Goal: Transaction & Acquisition: Purchase product/service

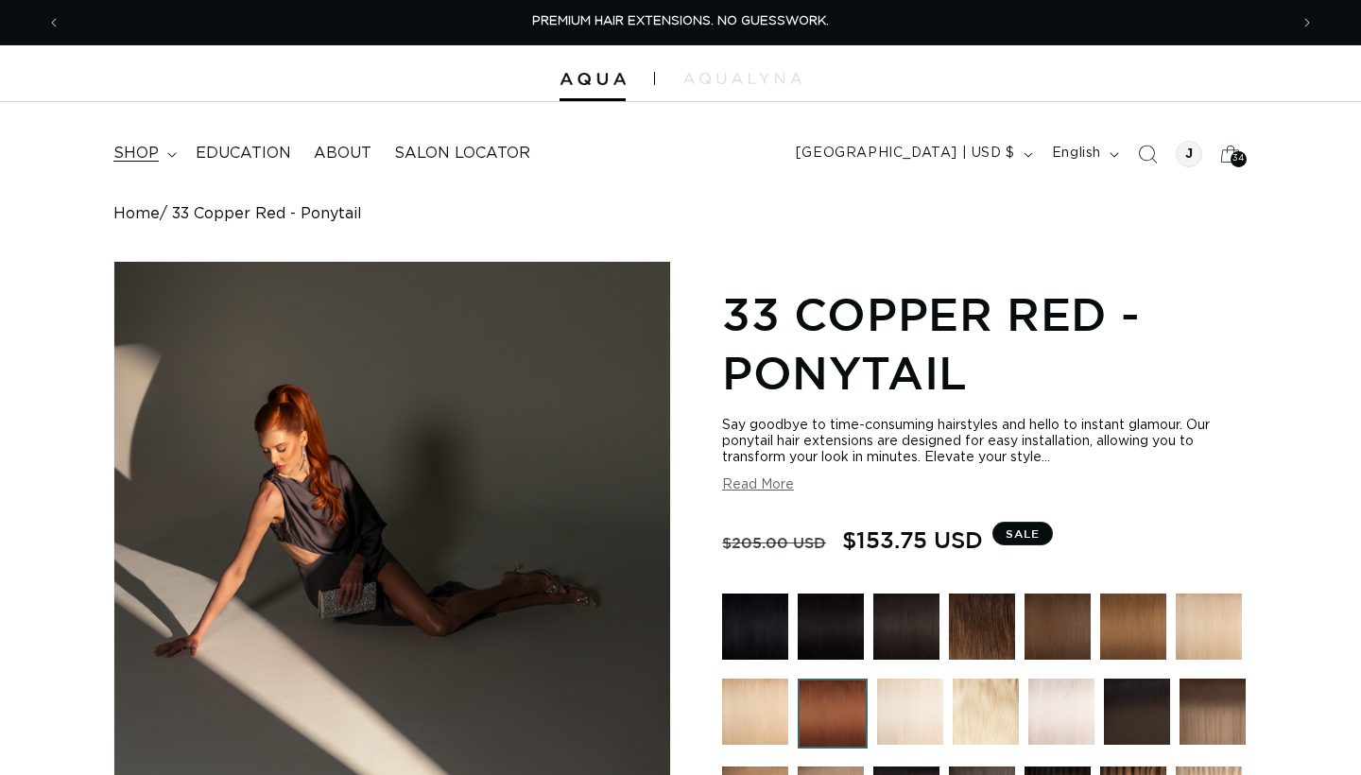
drag, startPoint x: 0, startPoint y: 0, endPoint x: 143, endPoint y: 139, distance: 199.1
click at [143, 138] on summary "shop" at bounding box center [143, 153] width 82 height 43
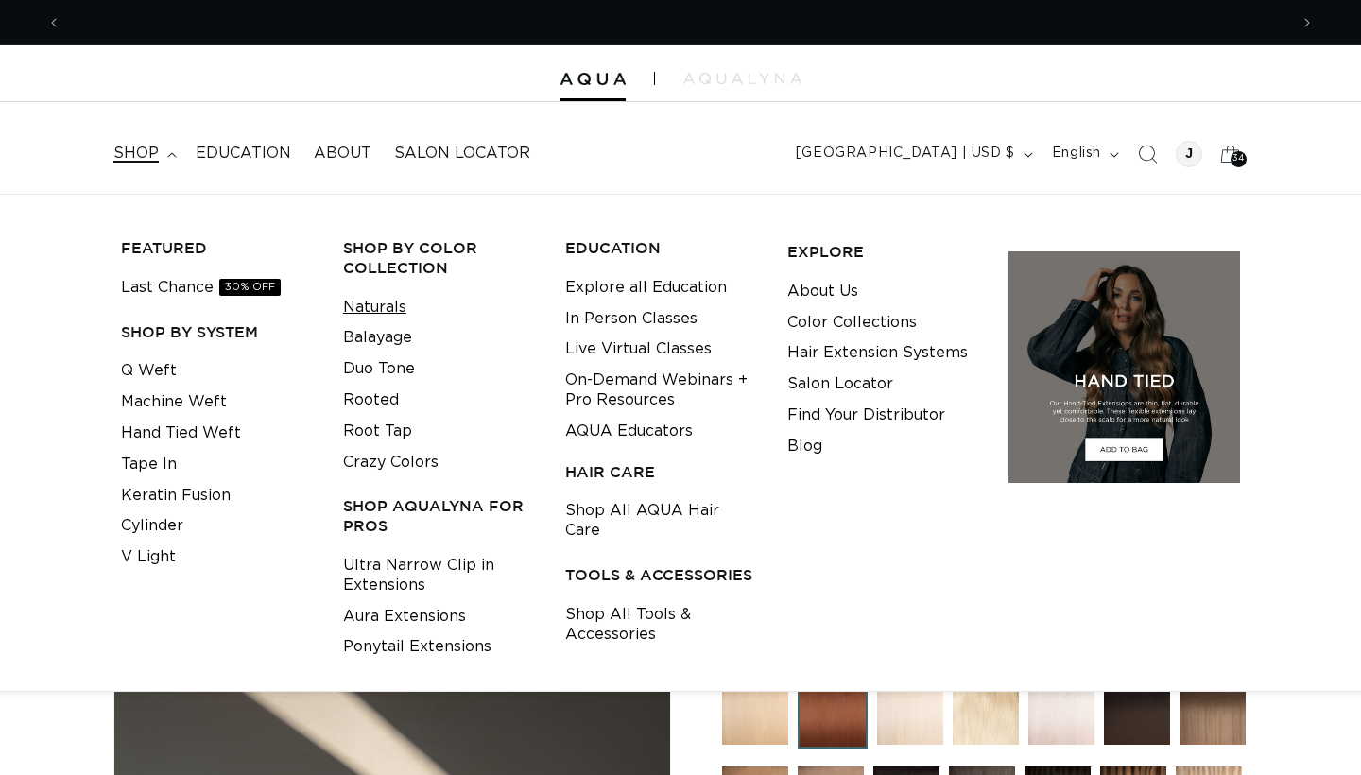
scroll to position [0, 2453]
click at [413, 563] on link "Ultra Narrow Clip in Extensions" at bounding box center [439, 575] width 193 height 51
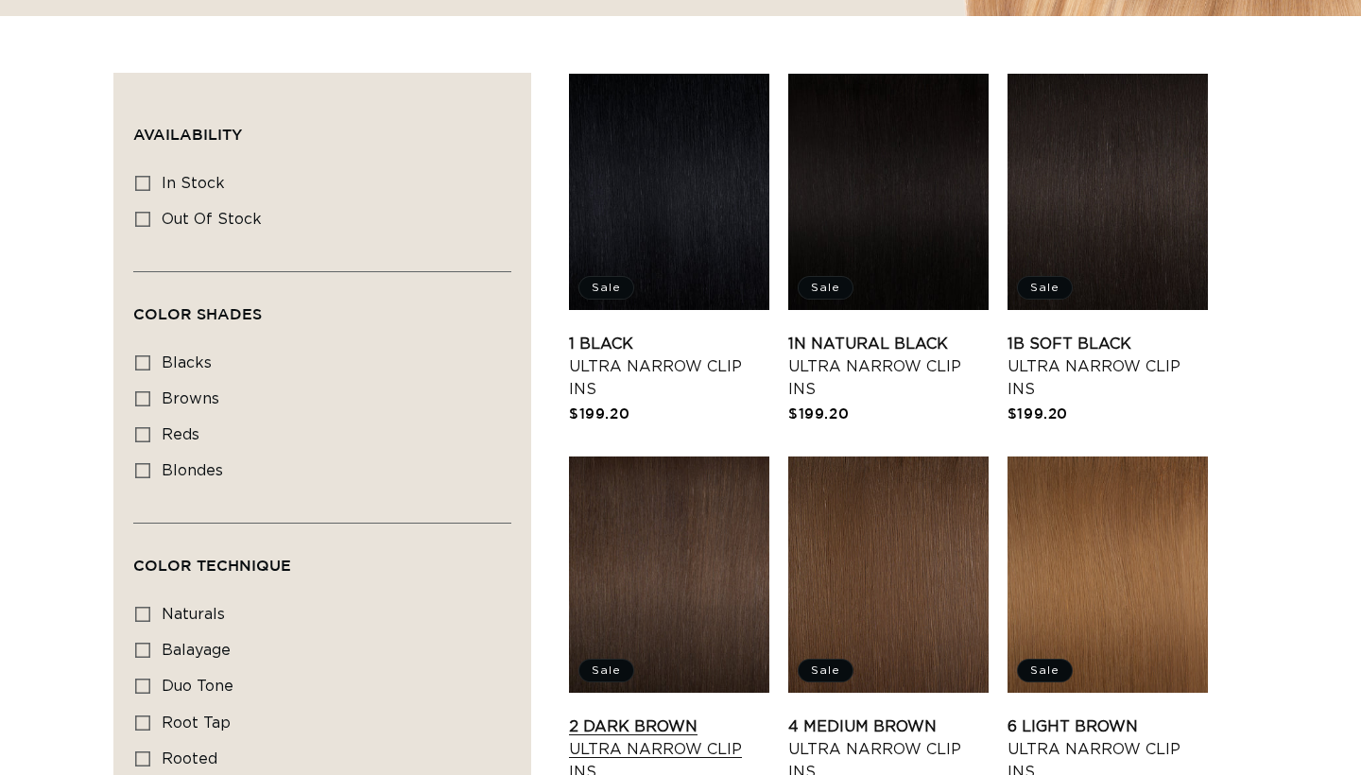
scroll to position [592, 0]
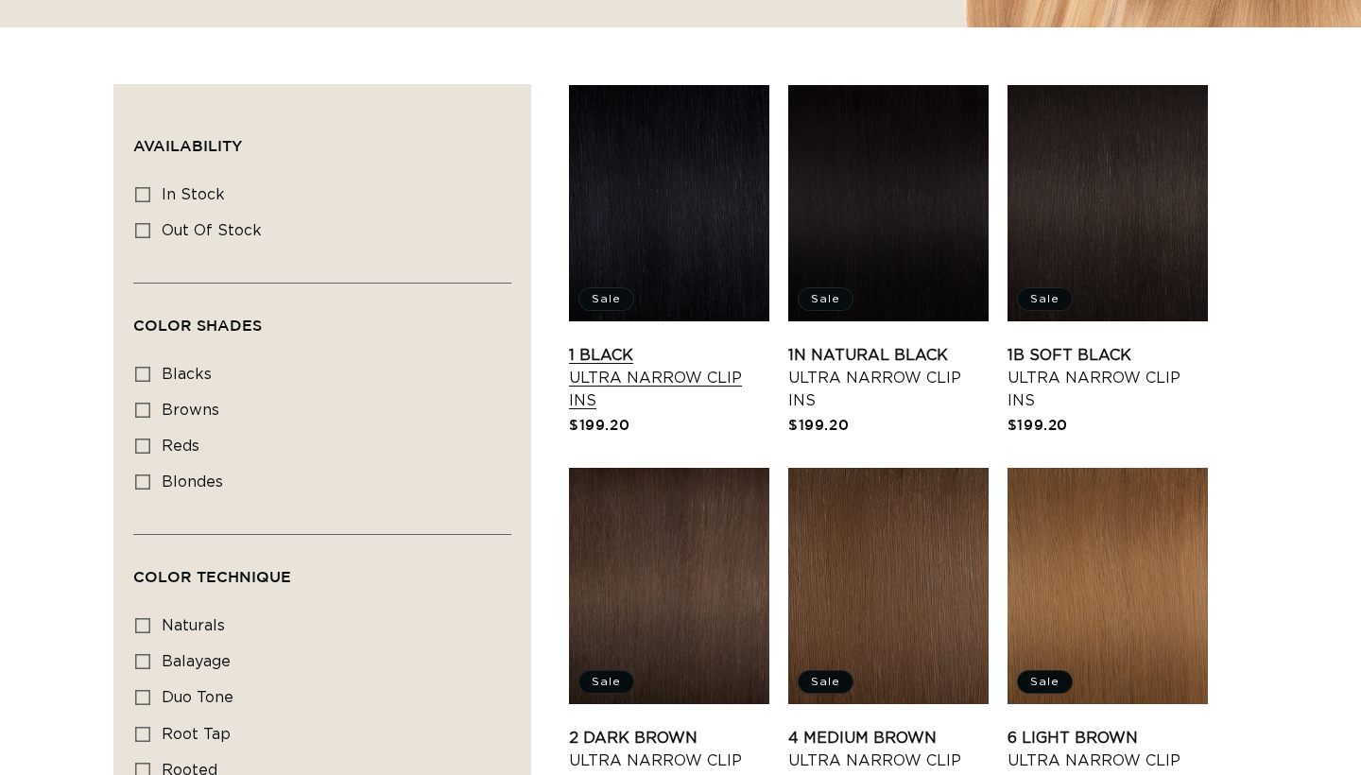
click at [665, 344] on link "1 Black Ultra Narrow Clip Ins" at bounding box center [669, 378] width 200 height 68
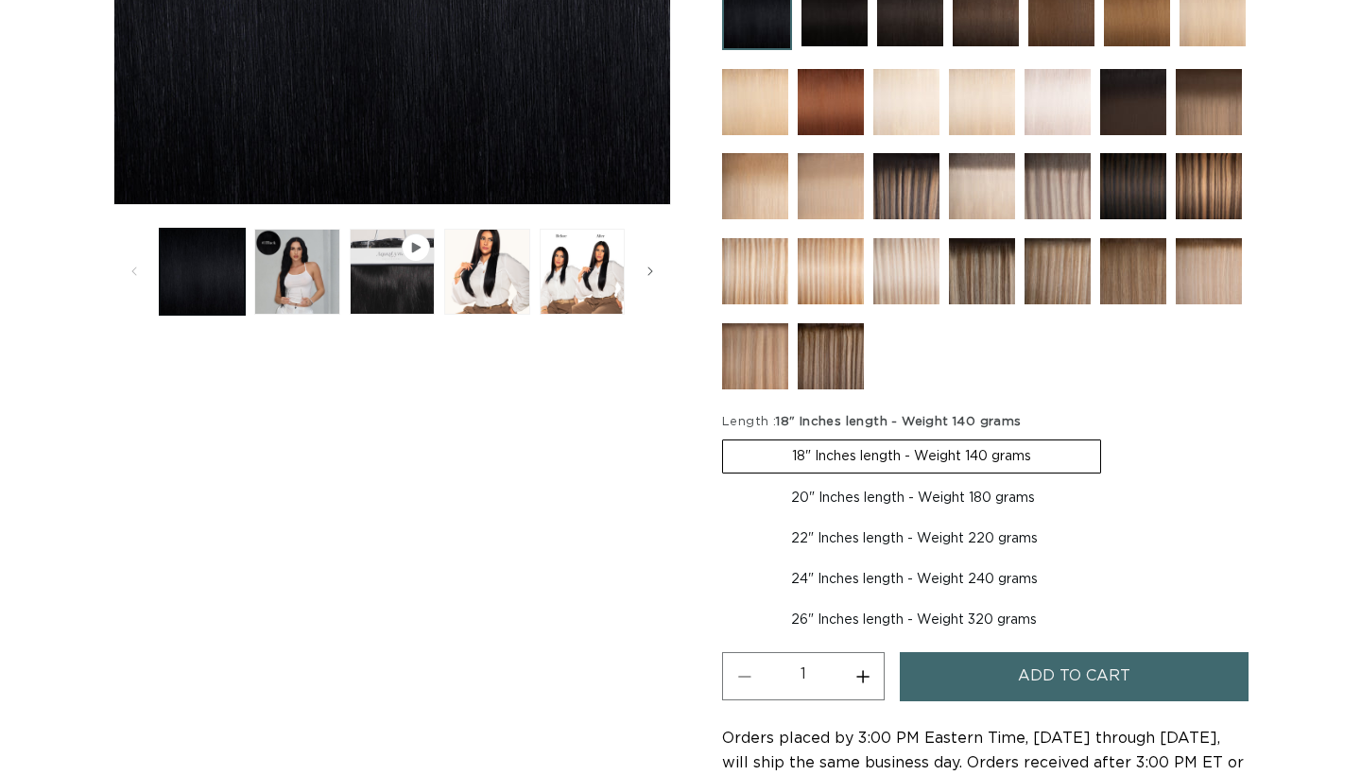
scroll to position [0, 1227]
click at [951, 488] on label "20" Inches length - Weight 180 grams Variant sold out or unavailable" at bounding box center [913, 498] width 382 height 32
click at [1110, 437] on input "20" Inches length - Weight 180 grams Variant sold out or unavailable" at bounding box center [1110, 436] width 1 height 1
radio input "true"
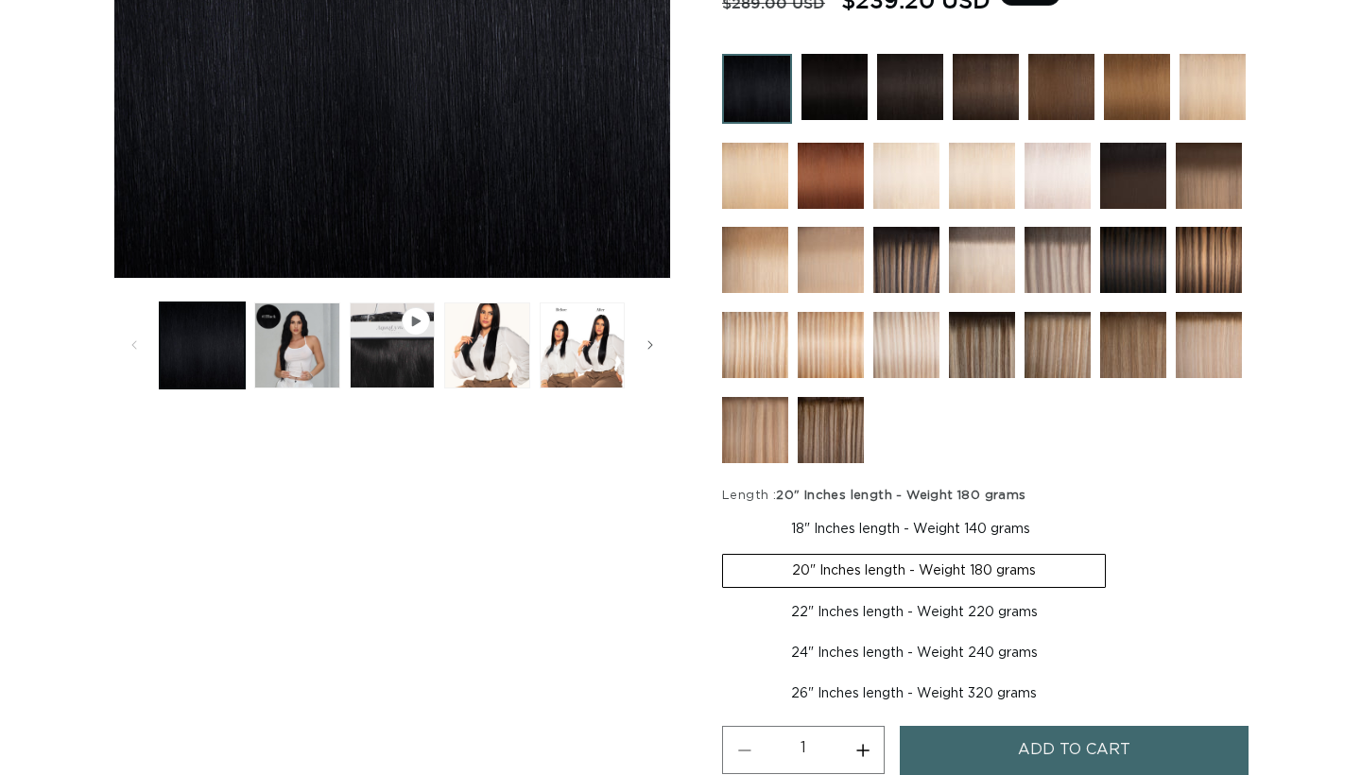
click at [941, 609] on label "22" Inches length - Weight 220 grams Variant sold out or unavailable" at bounding box center [914, 612] width 385 height 32
click at [1115, 551] on input "22" Inches length - Weight 220 grams Variant sold out or unavailable" at bounding box center [1115, 550] width 1 height 1
radio input "true"
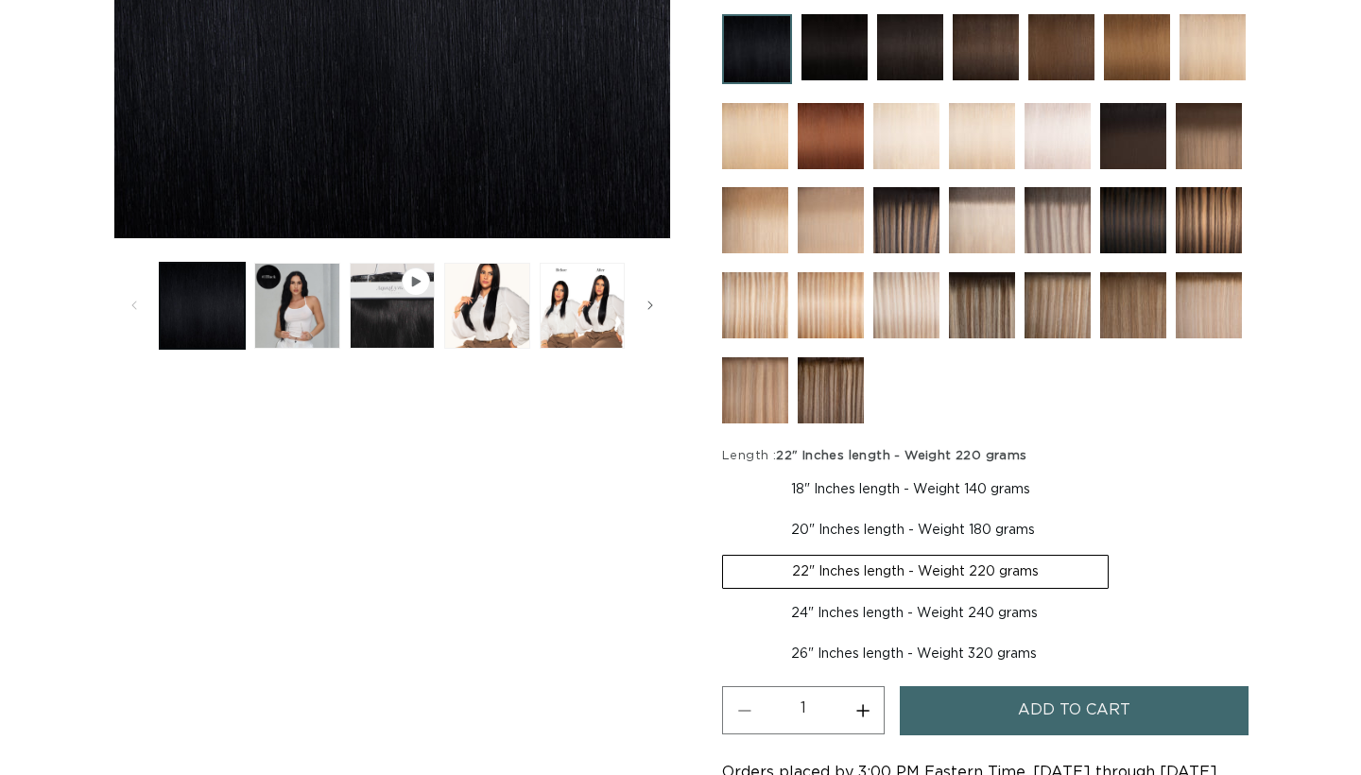
scroll to position [647, 0]
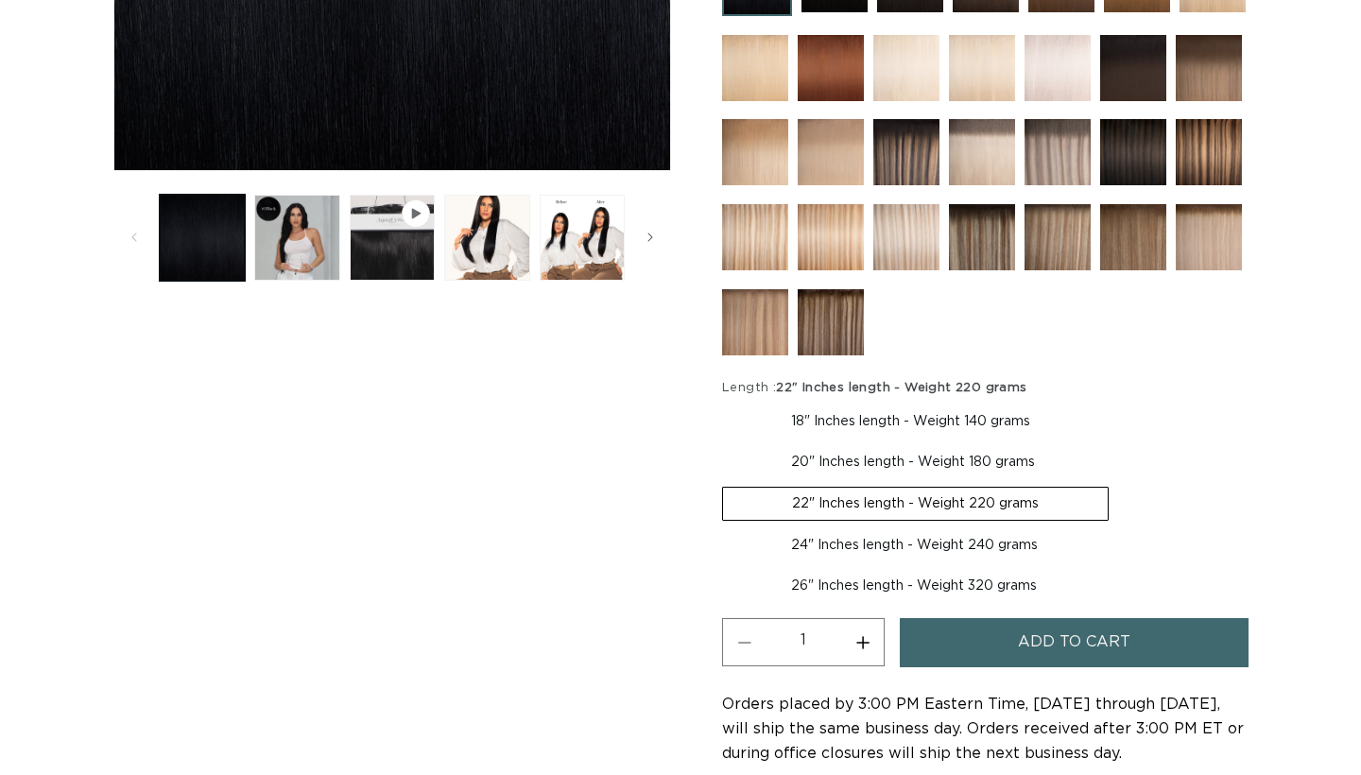
click at [952, 547] on label "24" Inches length - Weight 240 grams Variant sold out or unavailable" at bounding box center [914, 545] width 385 height 32
click at [1118, 484] on input "24" Inches length - Weight 240 grams Variant sold out or unavailable" at bounding box center [1118, 483] width 1 height 1
radio input "true"
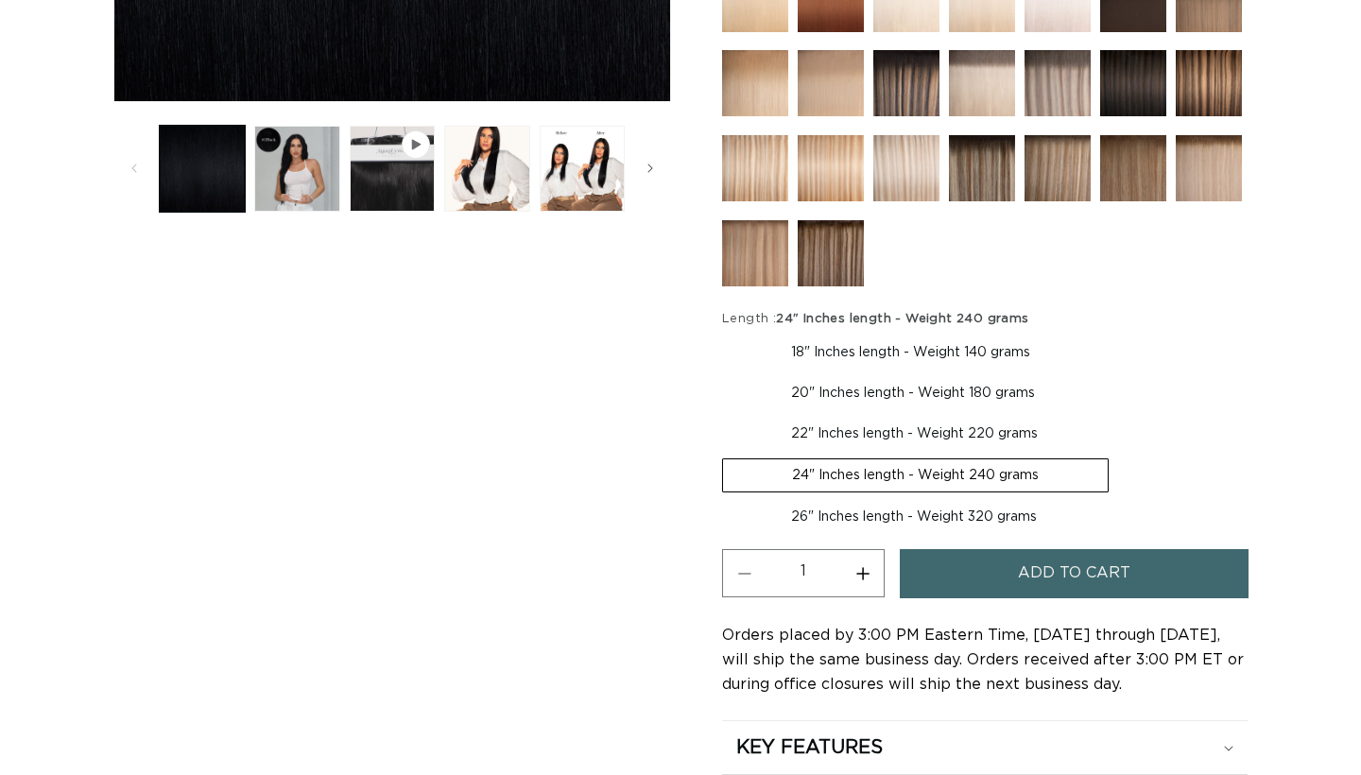
click at [952, 512] on label "26" Inches length - Weight 320 grams Variant sold out or unavailable" at bounding box center [914, 517] width 384 height 32
click at [1118, 455] on input "26" Inches length - Weight 320 grams Variant sold out or unavailable" at bounding box center [1118, 455] width 1 height 1
radio input "true"
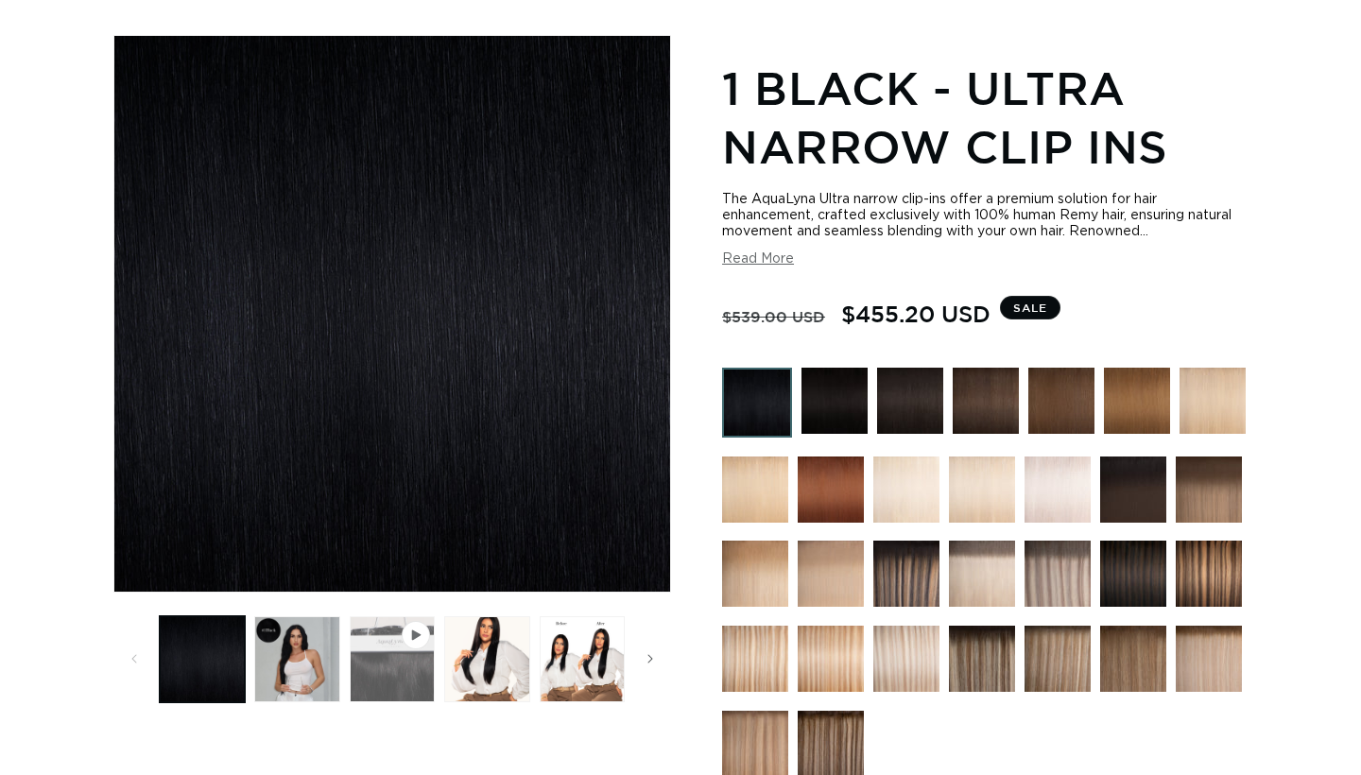
click at [369, 647] on button "Play video 1 in gallery view" at bounding box center [392, 658] width 85 height 85
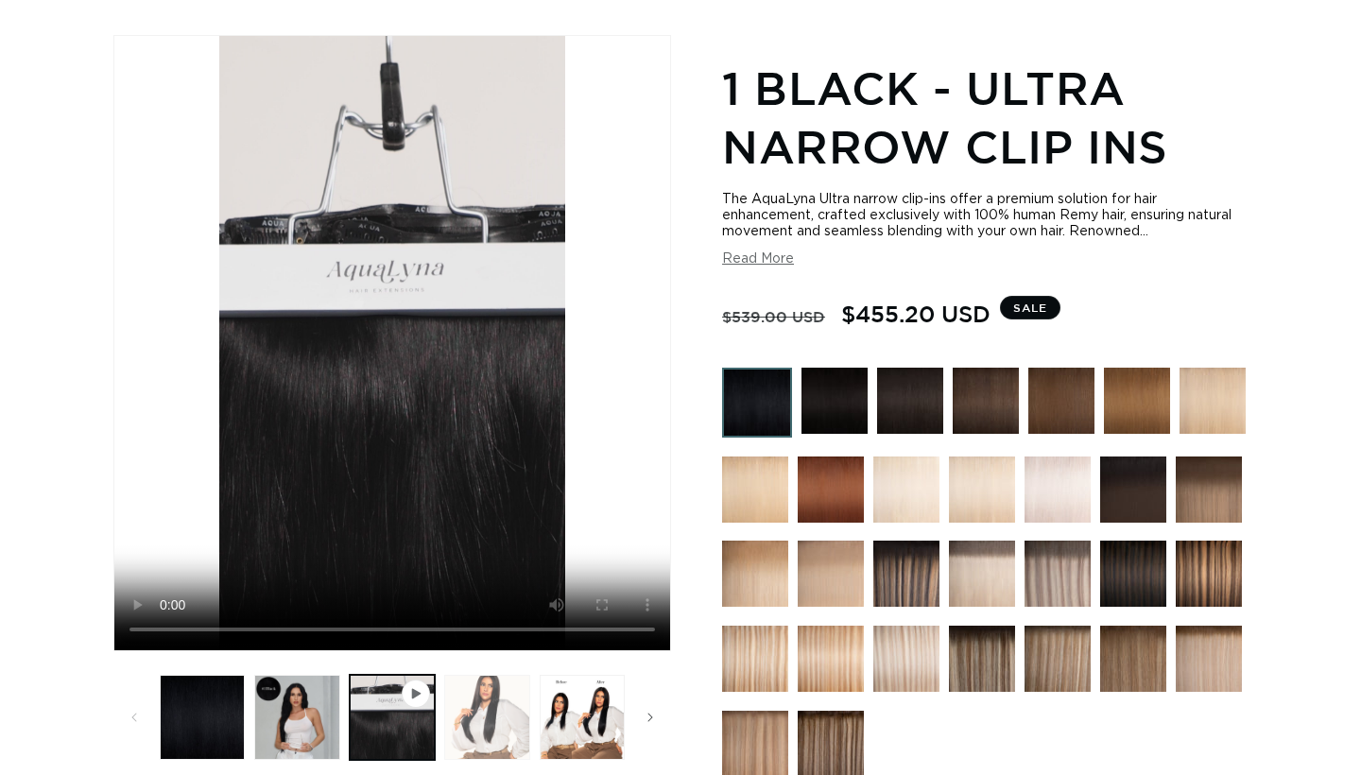
click at [492, 736] on button "Load image 3 in gallery view" at bounding box center [486, 717] width 85 height 85
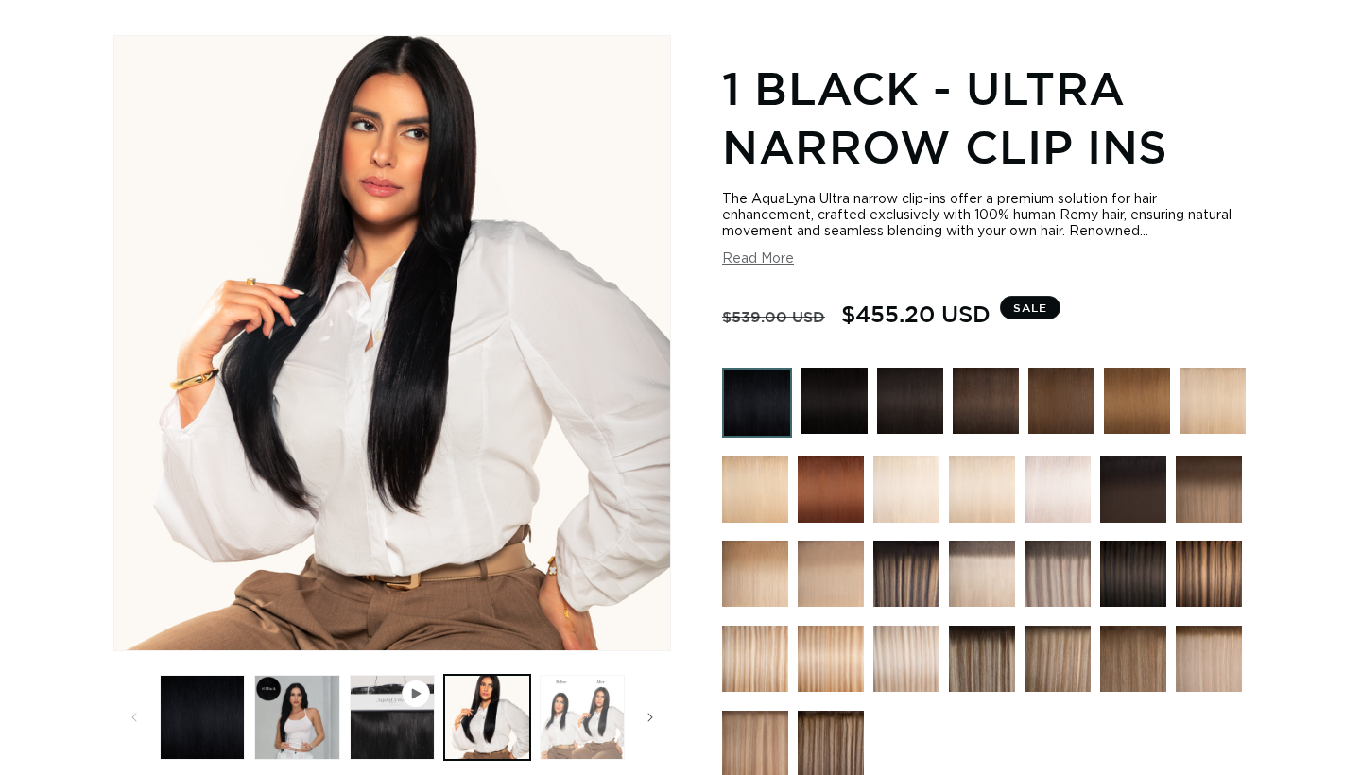
click at [565, 745] on button "Load image 4 in gallery view" at bounding box center [582, 717] width 85 height 85
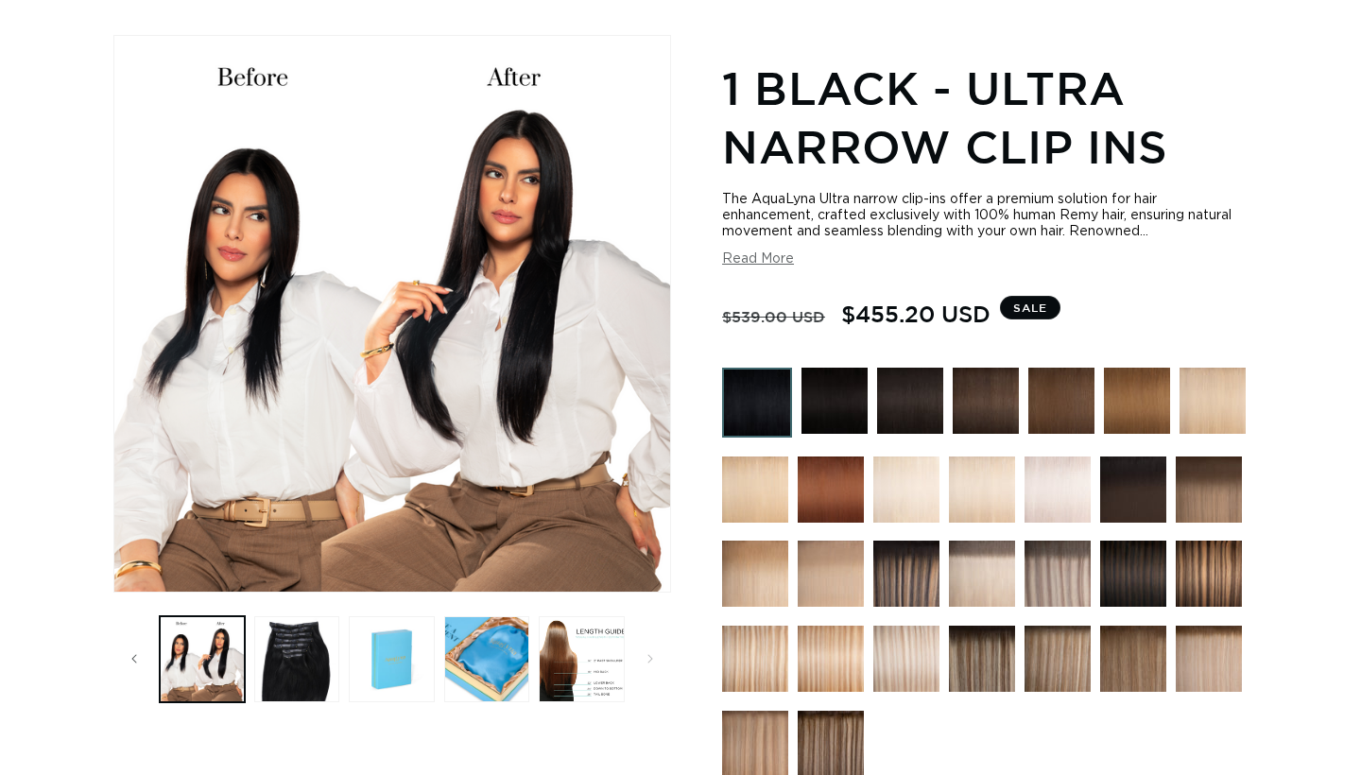
click at [756, 266] on button "Read More" at bounding box center [758, 259] width 72 height 16
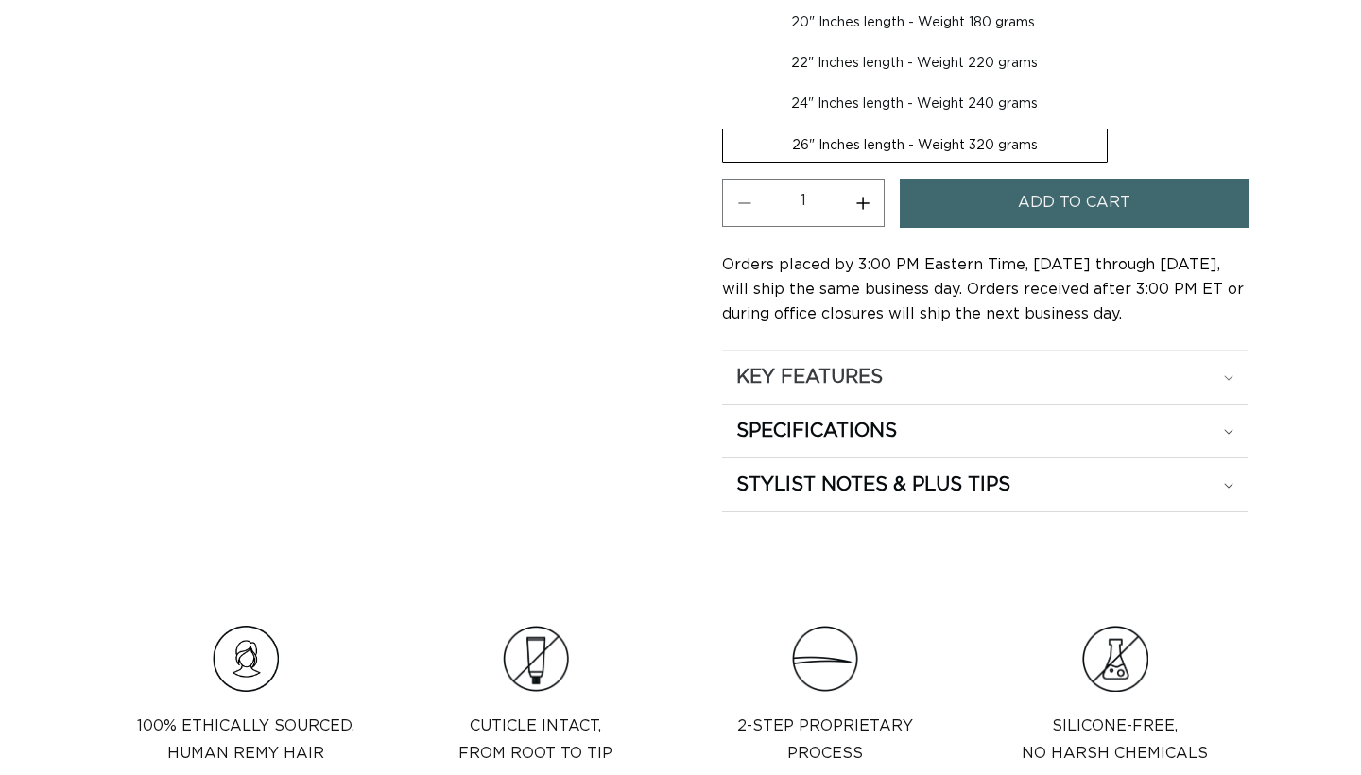
click at [785, 369] on h2 "KEY FEATURES" at bounding box center [809, 377] width 146 height 25
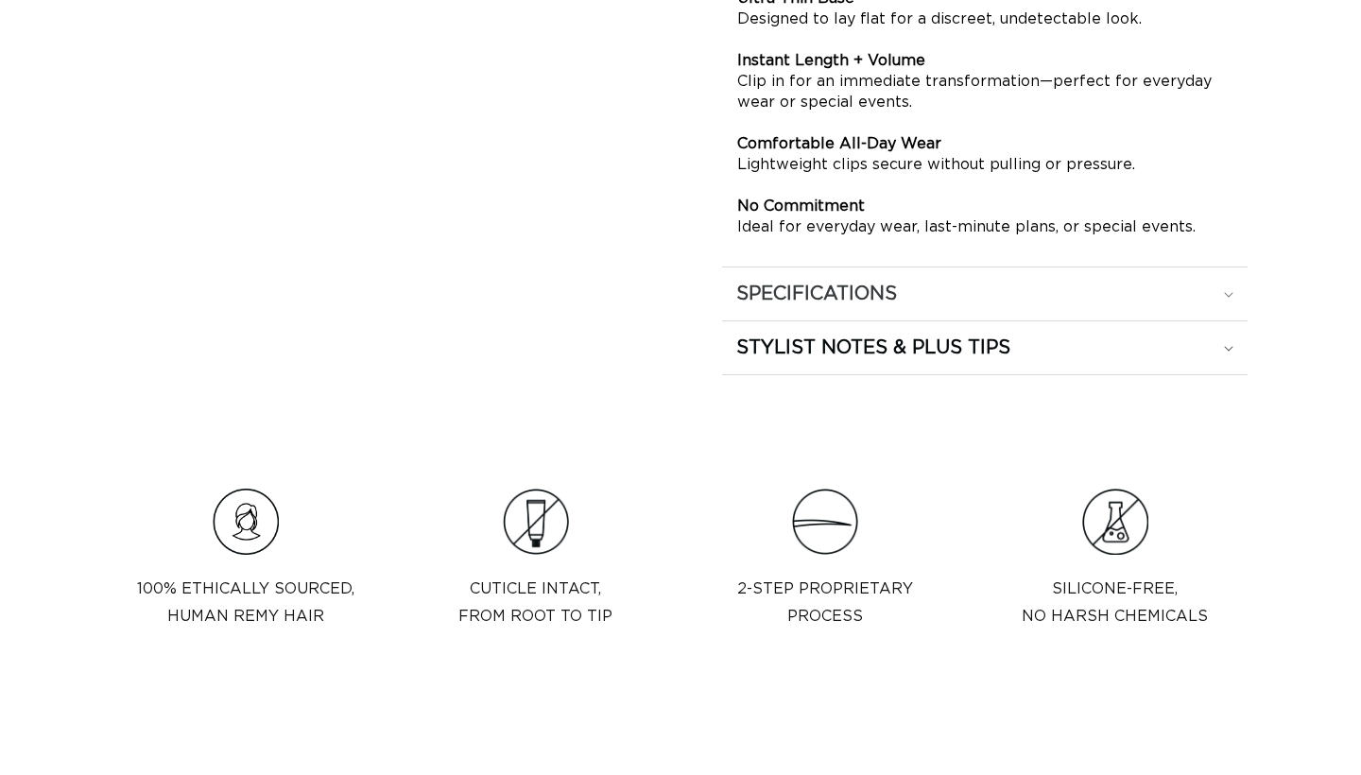
click at [800, 302] on h2 "SPECIFICATIONS" at bounding box center [816, 294] width 161 height 25
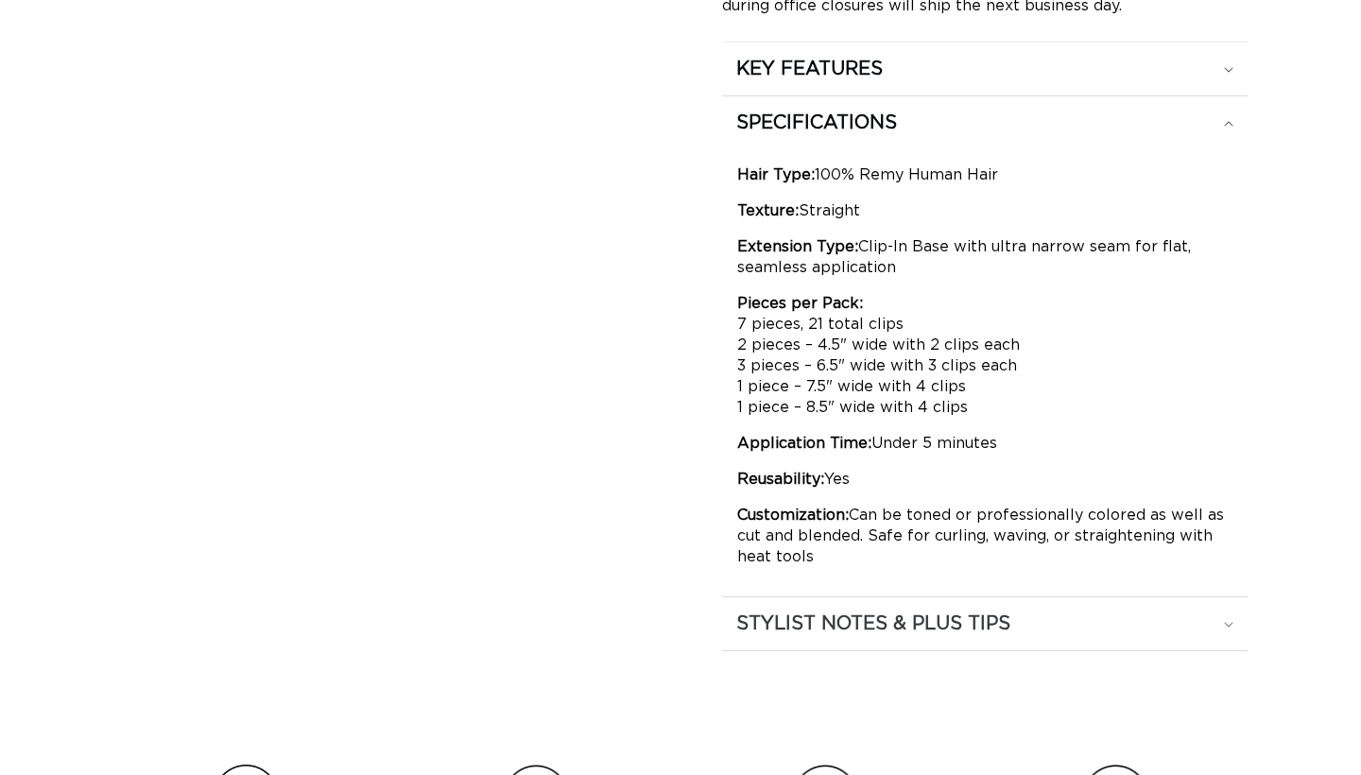
click at [897, 620] on h2 "STYLIST NOTES & PLUS TIPS" at bounding box center [873, 623] width 274 height 25
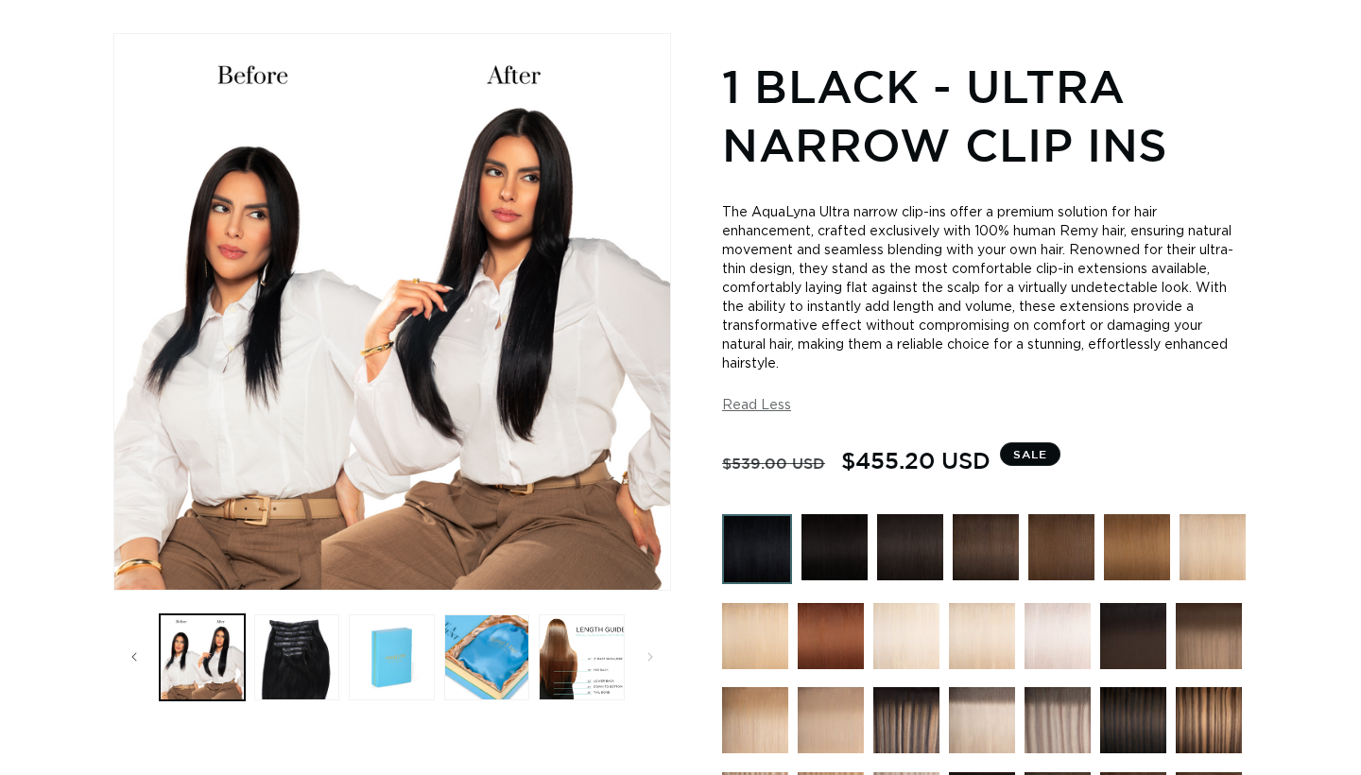
click at [590, 670] on button "Load image 8 in gallery view" at bounding box center [581, 656] width 85 height 85
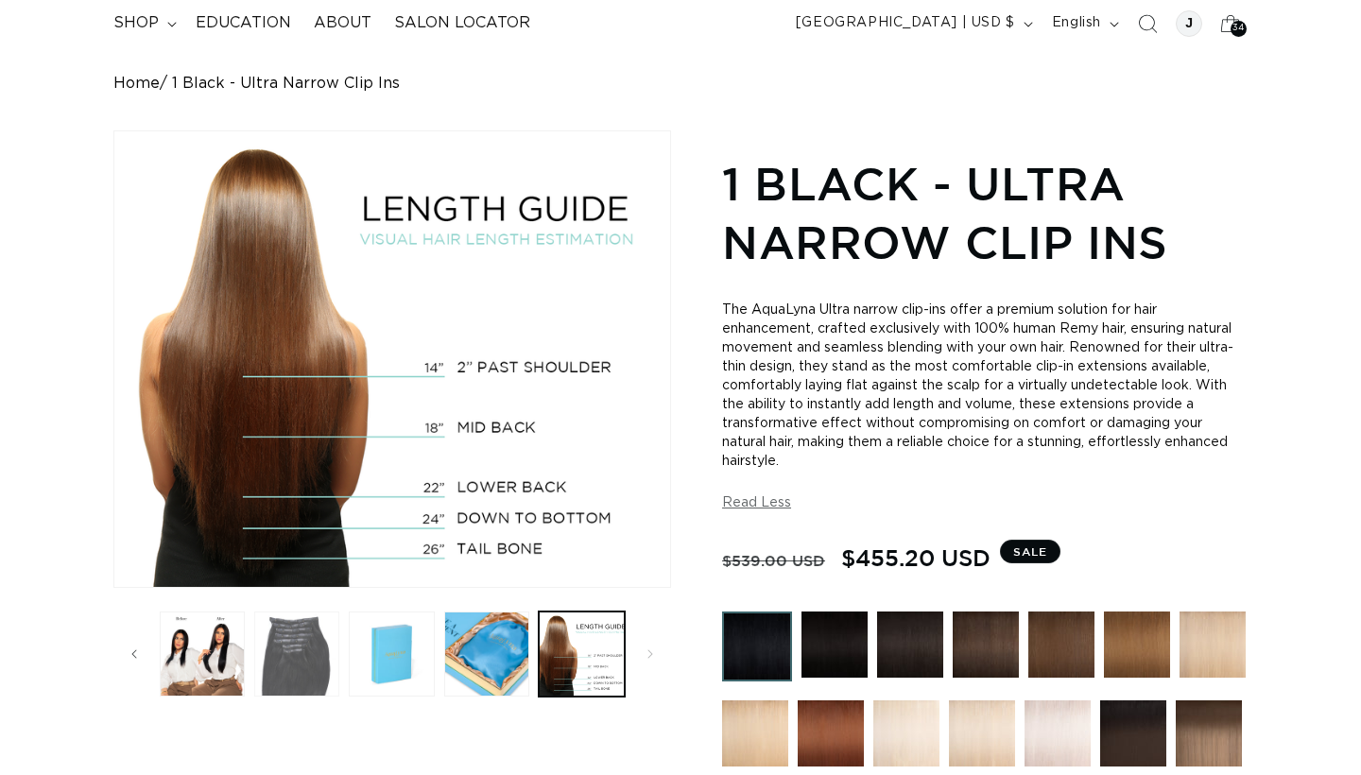
click at [275, 645] on button "Load image 5 in gallery view" at bounding box center [296, 653] width 85 height 85
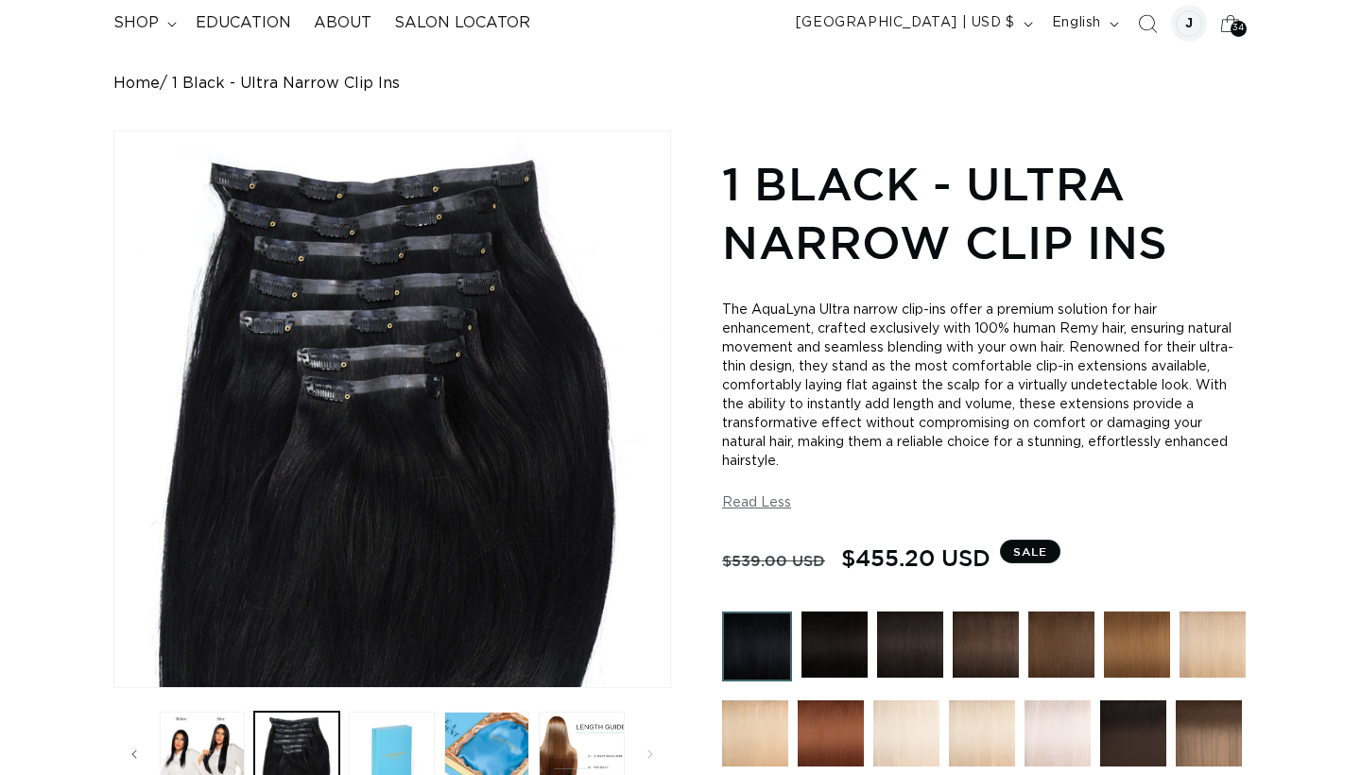
click at [1191, 38] on div at bounding box center [1189, 23] width 37 height 37
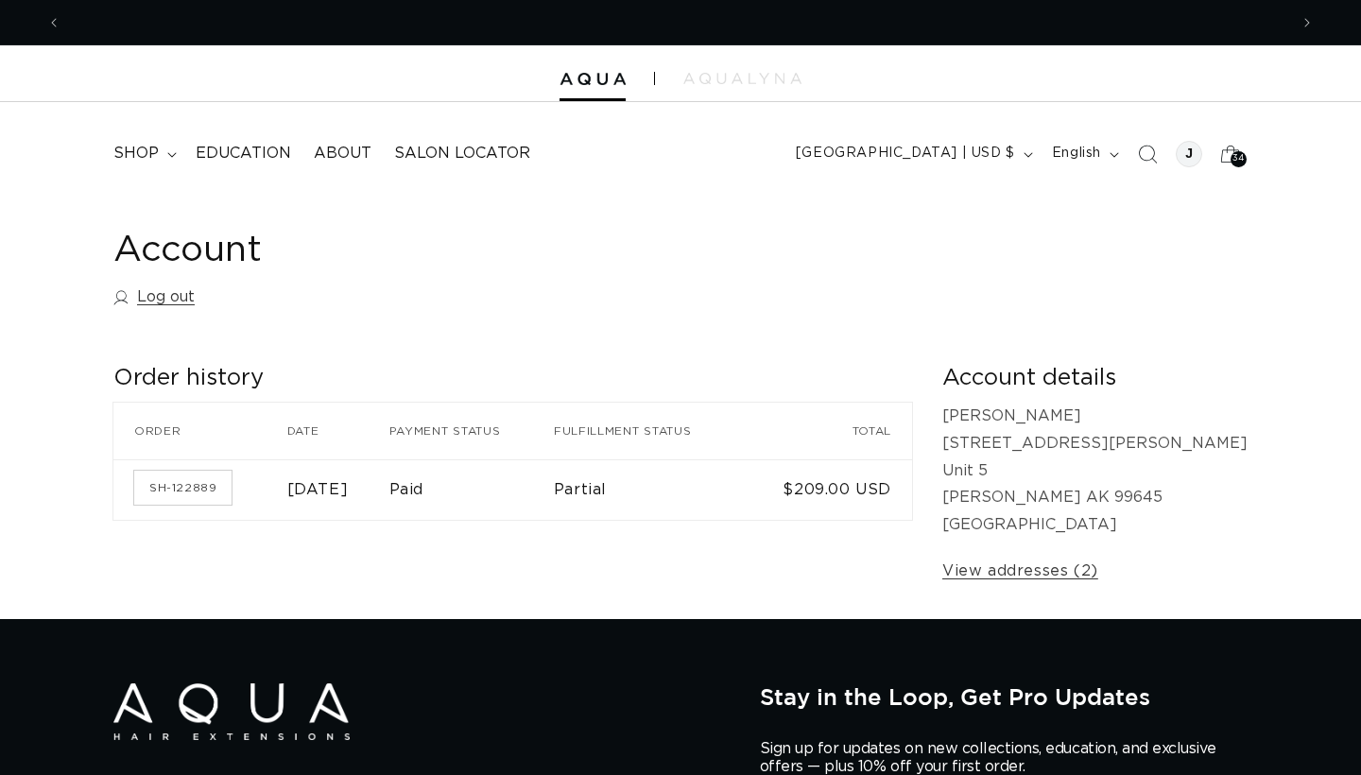
scroll to position [0, 1227]
click at [159, 297] on link "Log out" at bounding box center [153, 296] width 81 height 27
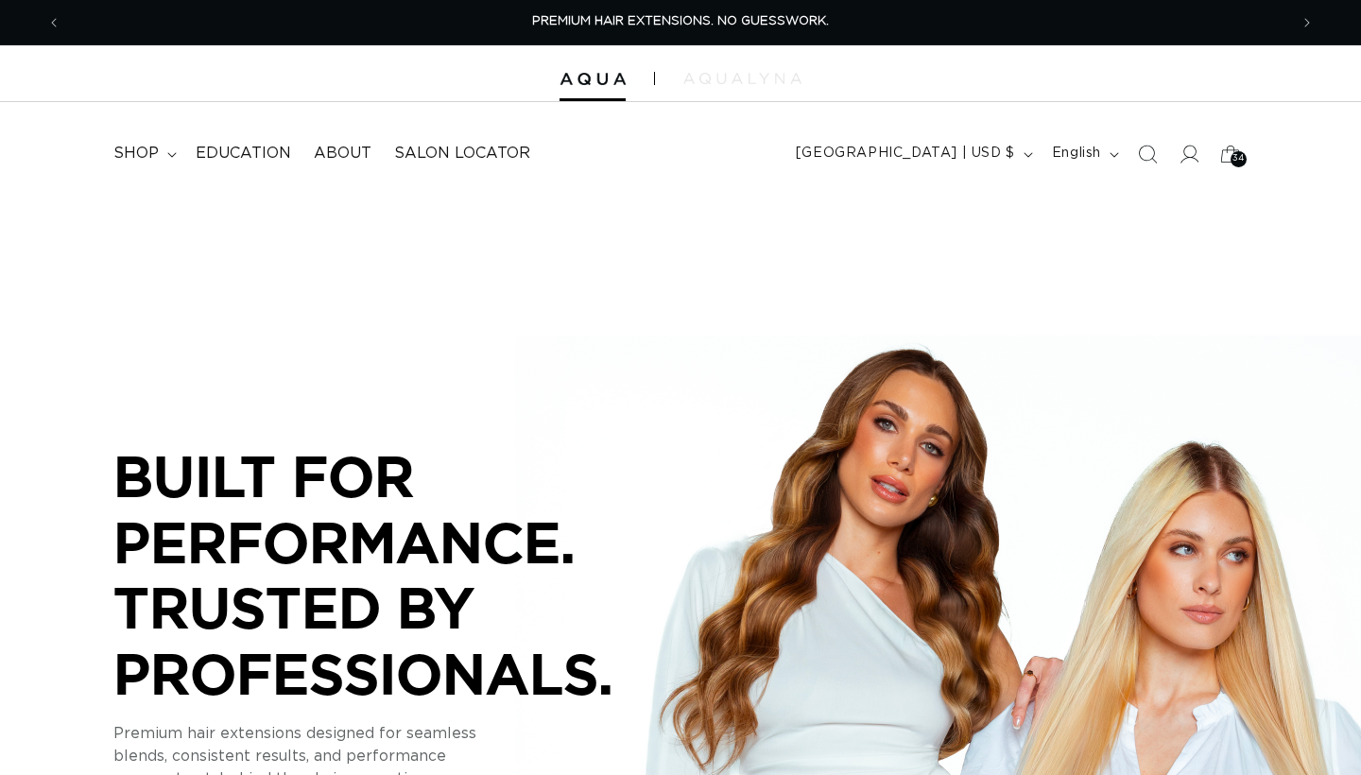
click at [712, 83] on img at bounding box center [742, 78] width 118 height 11
